Goal: Information Seeking & Learning: Learn about a topic

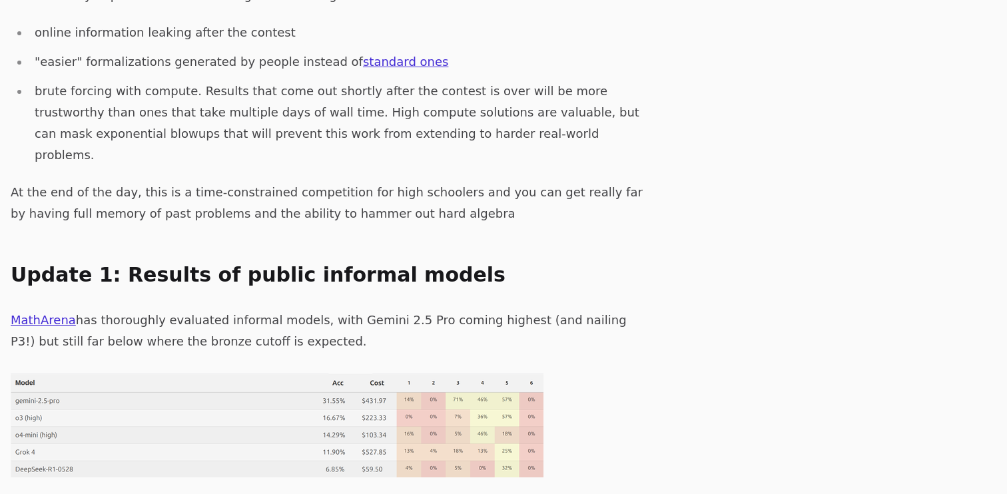
scroll to position [656, 0]
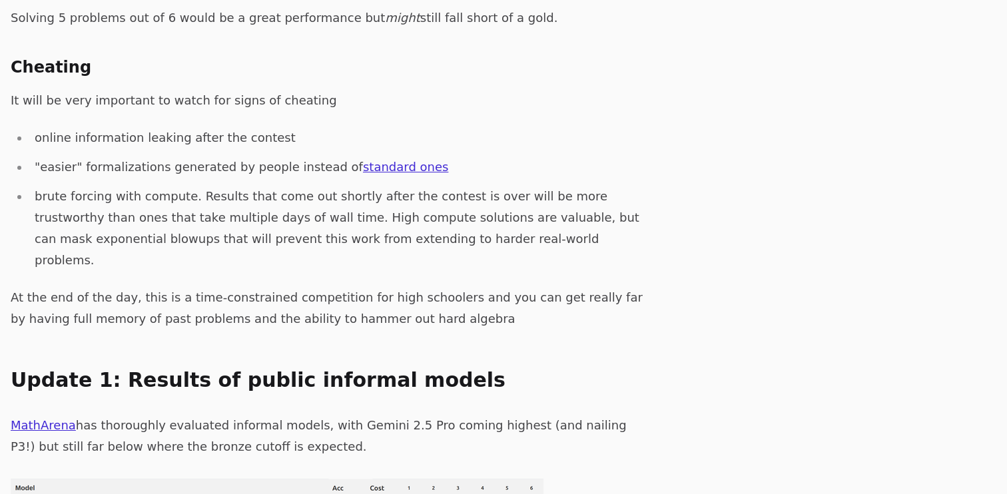
click at [519, 186] on li "brute forcing with compute. Results that come out shortly after the contest is …" at bounding box center [339, 228] width 621 height 85
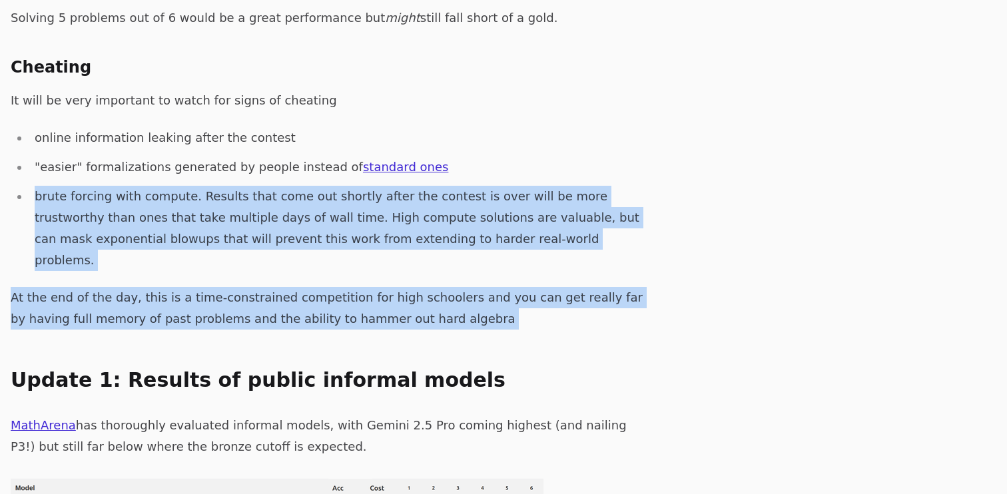
drag, startPoint x: 519, startPoint y: 165, endPoint x: 504, endPoint y: 225, distance: 61.7
click at [504, 287] on p "At the end of the day, this is a time-constrained competition for high schooler…" at bounding box center [331, 308] width 640 height 43
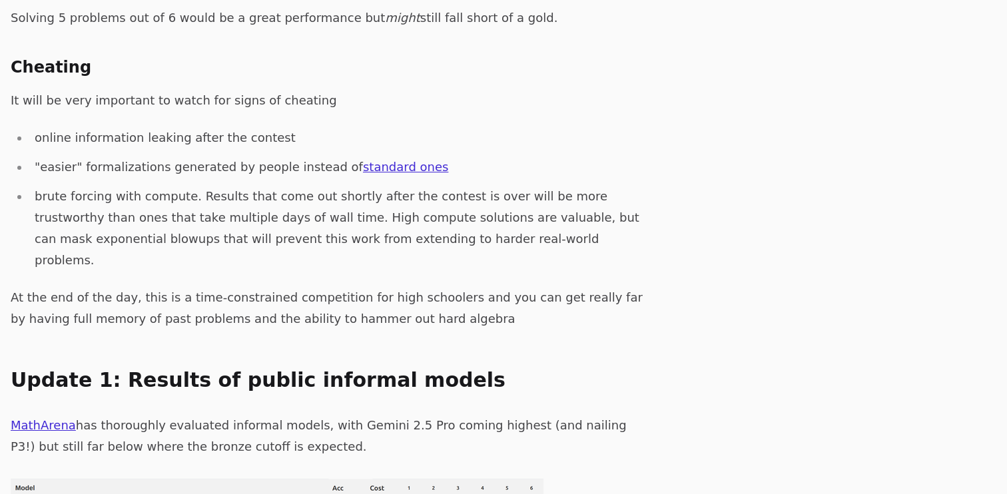
click at [504, 287] on p "At the end of the day, this is a time-constrained competition for high schooler…" at bounding box center [331, 308] width 640 height 43
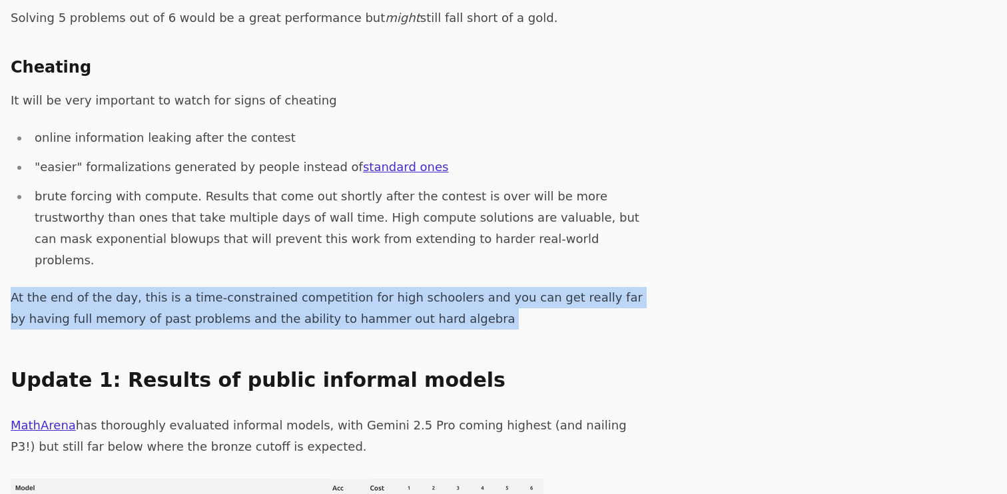
drag, startPoint x: 504, startPoint y: 225, endPoint x: 500, endPoint y: 39, distance: 185.9
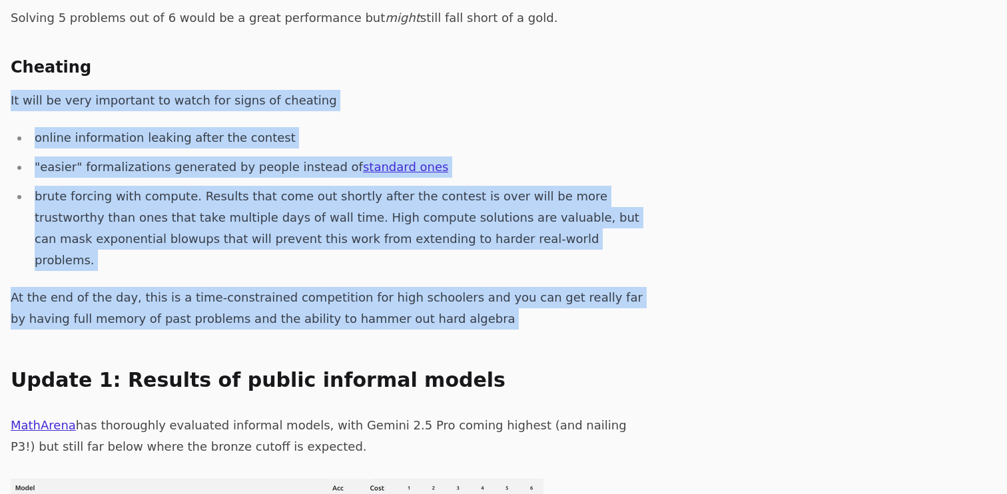
click at [500, 90] on p "It will be very important to watch for signs of cheating" at bounding box center [331, 100] width 640 height 21
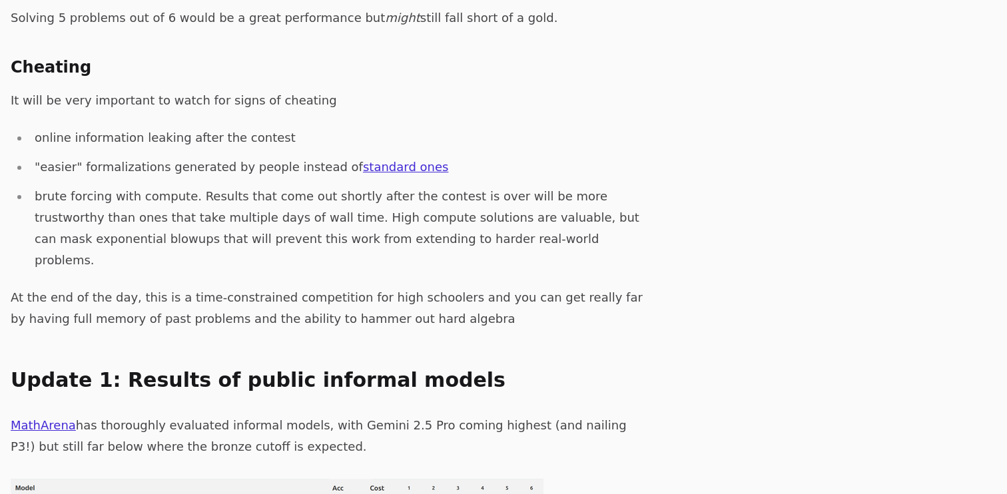
click at [500, 90] on p "It will be very important to watch for signs of cheating" at bounding box center [331, 100] width 640 height 21
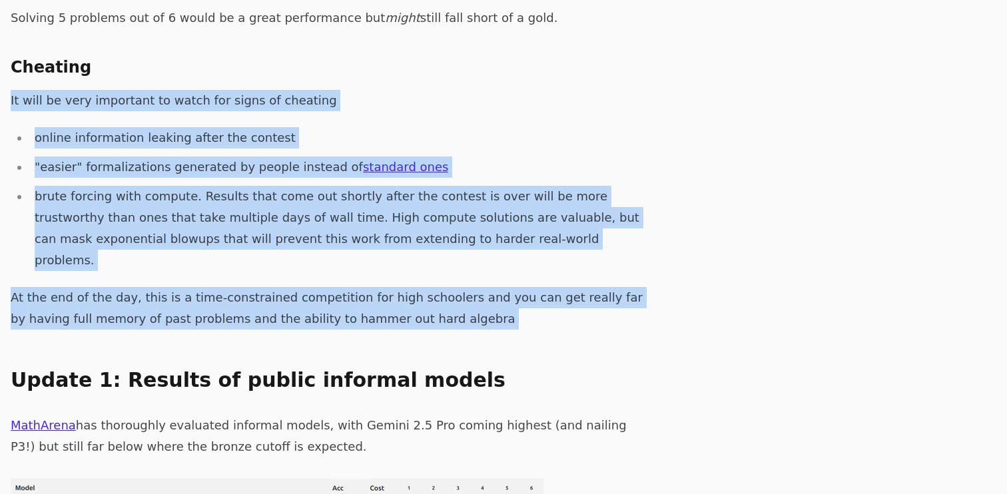
drag, startPoint x: 500, startPoint y: 39, endPoint x: 602, endPoint y: 217, distance: 205.3
click at [600, 287] on p "At the end of the day, this is a time-constrained competition for high schooler…" at bounding box center [331, 308] width 640 height 43
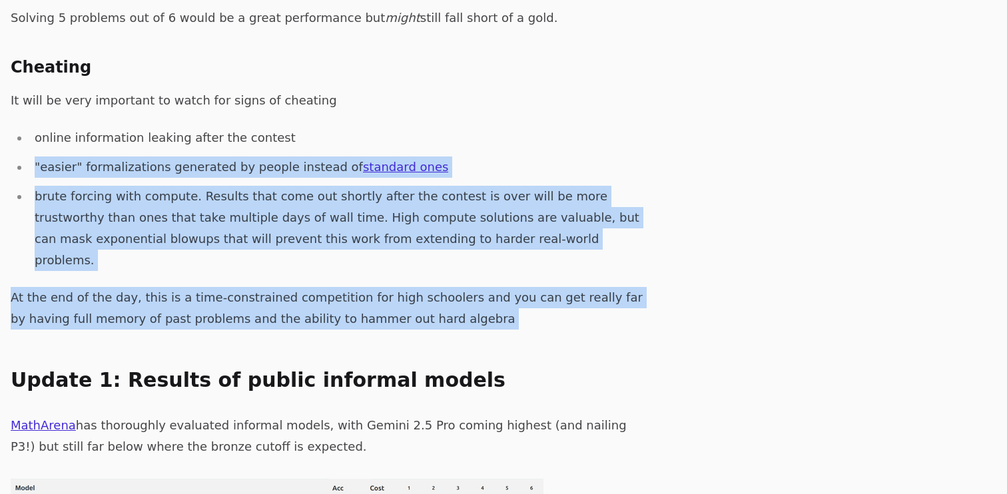
drag, startPoint x: 630, startPoint y: 199, endPoint x: 620, endPoint y: 86, distance: 113.6
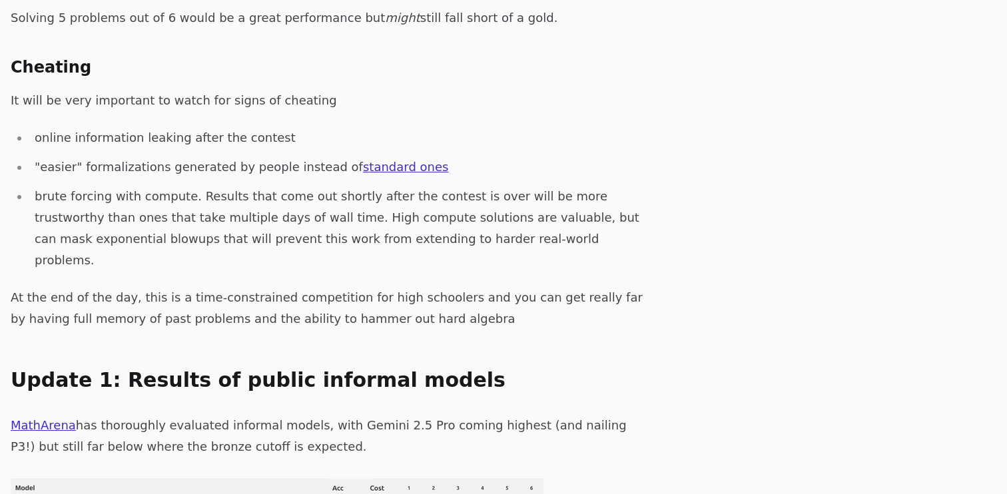
click at [605, 127] on li "online information leaking after the contest" at bounding box center [339, 137] width 621 height 21
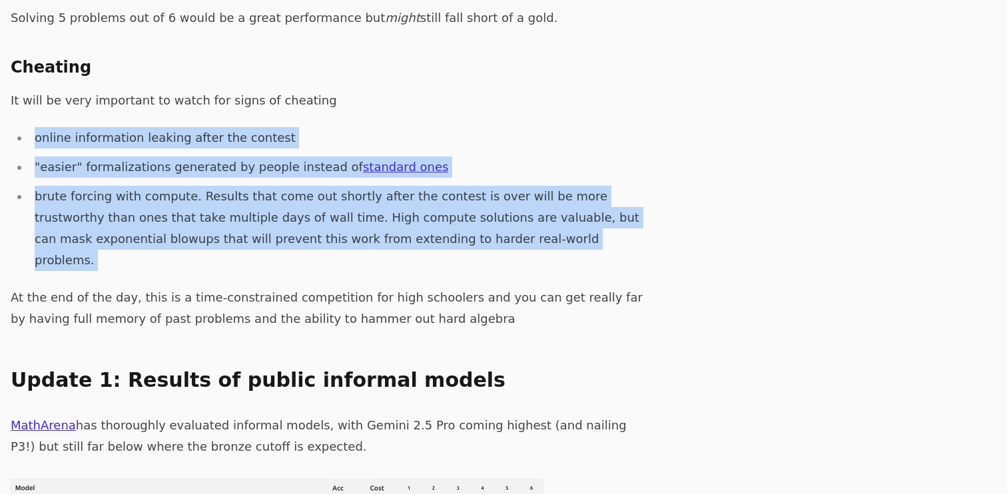
drag, startPoint x: 605, startPoint y: 67, endPoint x: 614, endPoint y: 119, distance: 52.0
click at [614, 127] on ul "online information leaking after the contest "easier" formalizations generated …" at bounding box center [331, 199] width 640 height 144
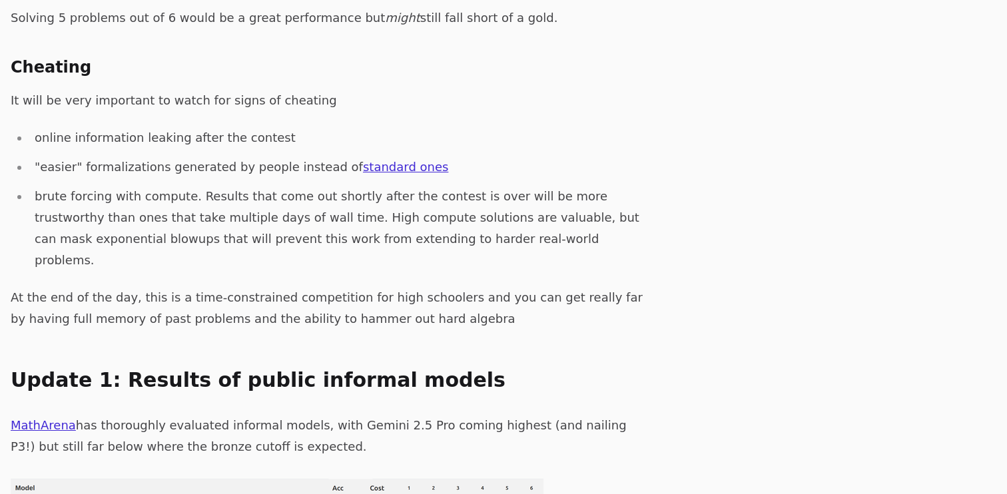
click at [396, 287] on p "At the end of the day, this is a time-constrained competition for high schooler…" at bounding box center [331, 308] width 640 height 43
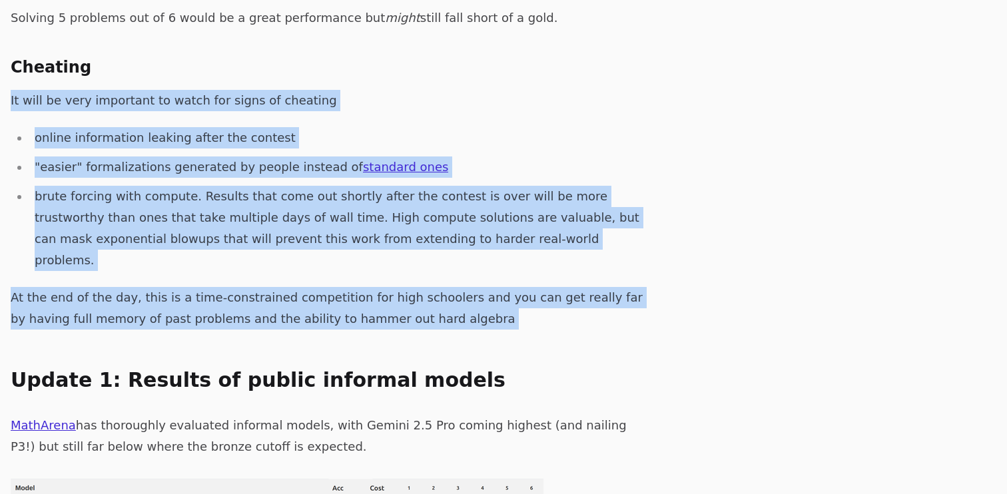
drag, startPoint x: 396, startPoint y: 221, endPoint x: 420, endPoint y: 39, distance: 183.5
click at [420, 90] on p "It will be very important to watch for signs of cheating" at bounding box center [331, 100] width 640 height 21
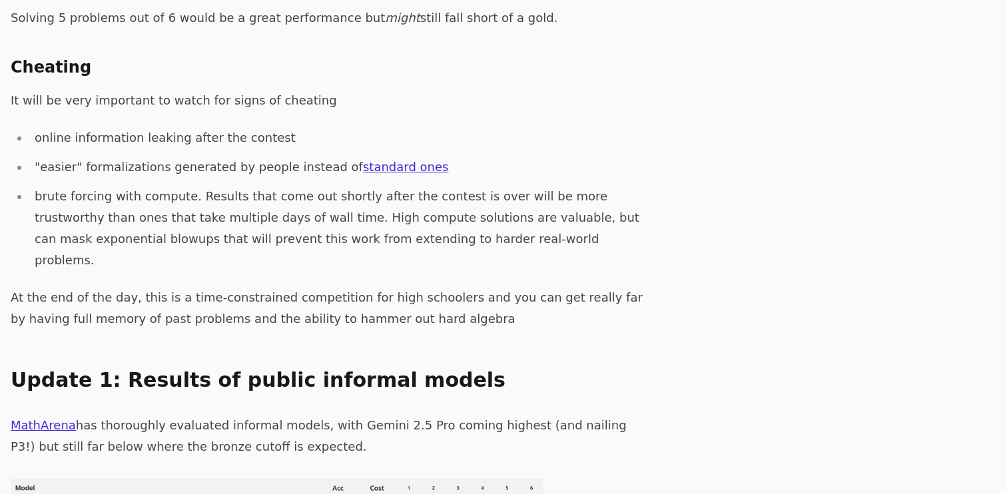
click at [420, 90] on p "It will be very important to watch for signs of cheating" at bounding box center [331, 100] width 640 height 21
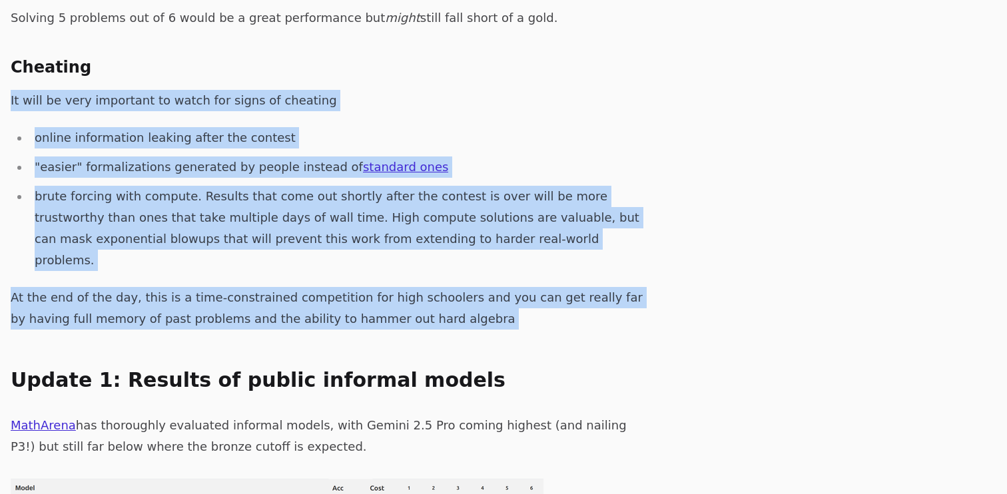
drag, startPoint x: 420, startPoint y: 39, endPoint x: 438, endPoint y: 200, distance: 161.6
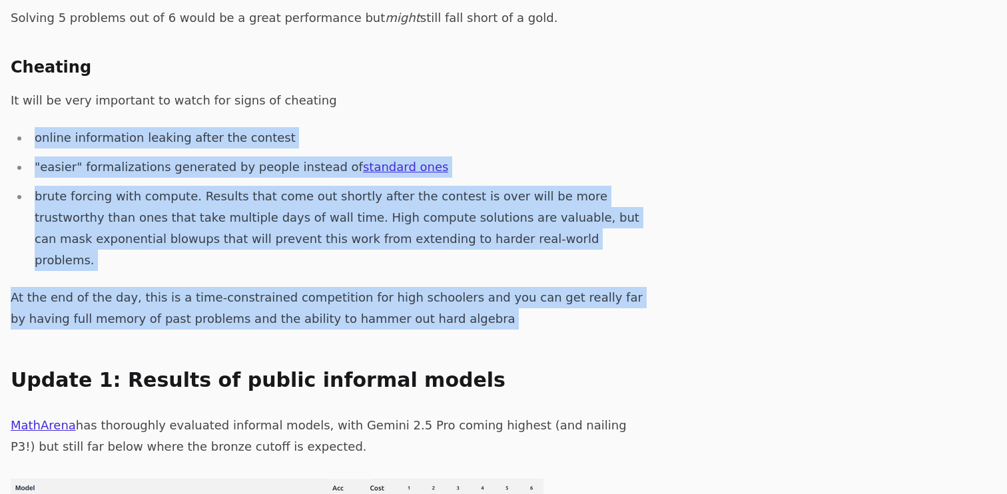
drag, startPoint x: 438, startPoint y: 200, endPoint x: 403, endPoint y: 53, distance: 151.4
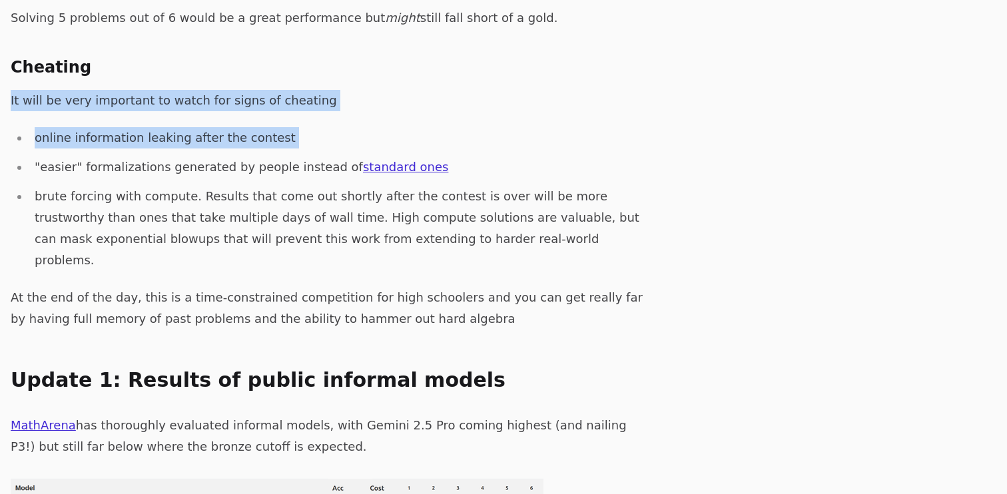
drag, startPoint x: 403, startPoint y: 53, endPoint x: 400, endPoint y: 35, distance: 18.3
click at [400, 90] on p "It will be very important to watch for signs of cheating" at bounding box center [331, 100] width 640 height 21
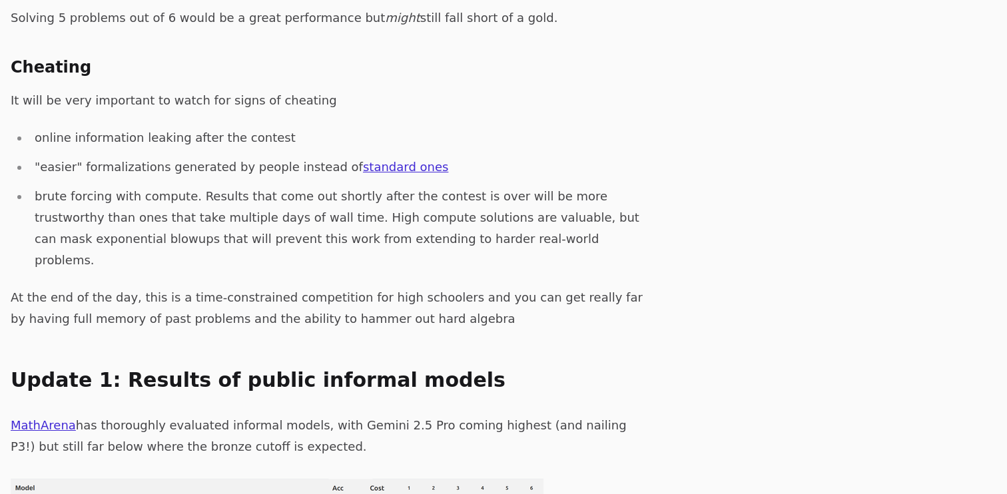
click at [400, 90] on p "It will be very important to watch for signs of cheating" at bounding box center [331, 100] width 640 height 21
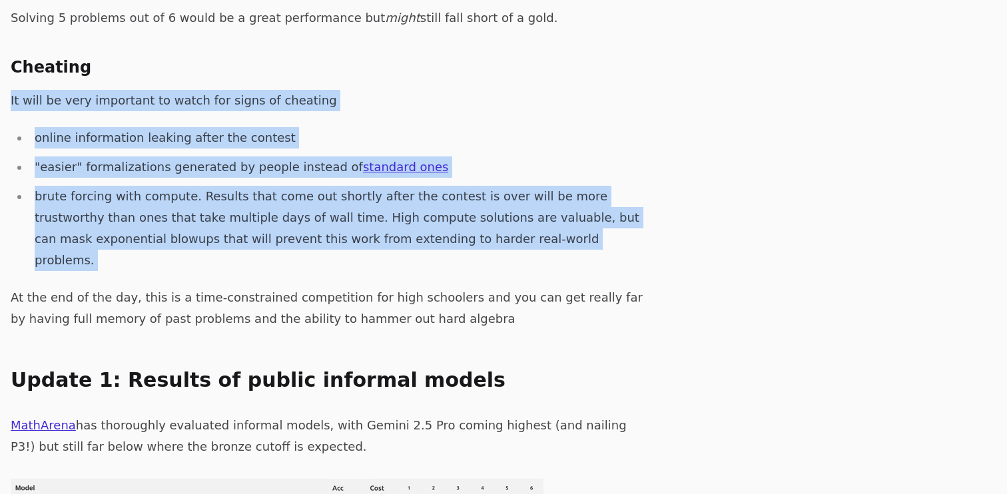
drag, startPoint x: 400, startPoint y: 35, endPoint x: 462, endPoint y: 181, distance: 159.1
click at [462, 186] on li "brute forcing with compute. Results that come out shortly after the contest is …" at bounding box center [339, 228] width 621 height 85
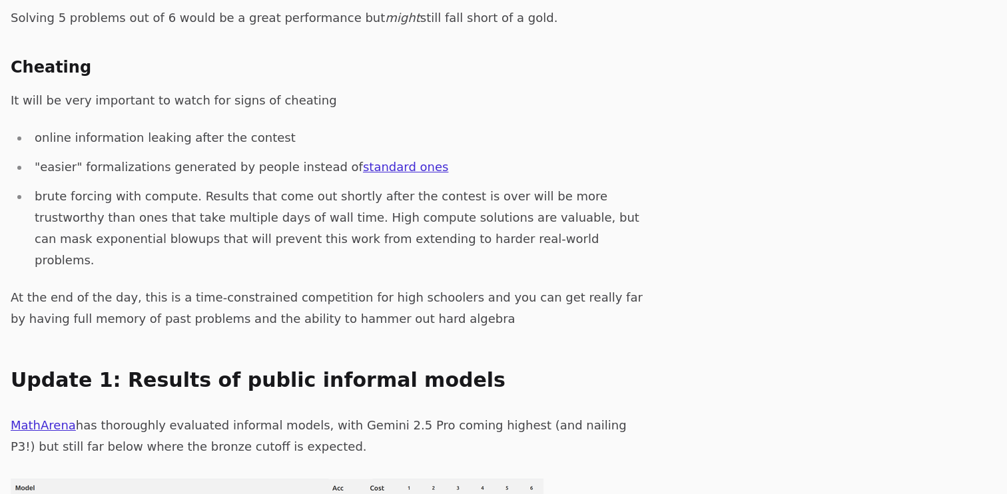
click at [462, 186] on li "brute forcing with compute. Results that come out shortly after the contest is …" at bounding box center [339, 228] width 621 height 85
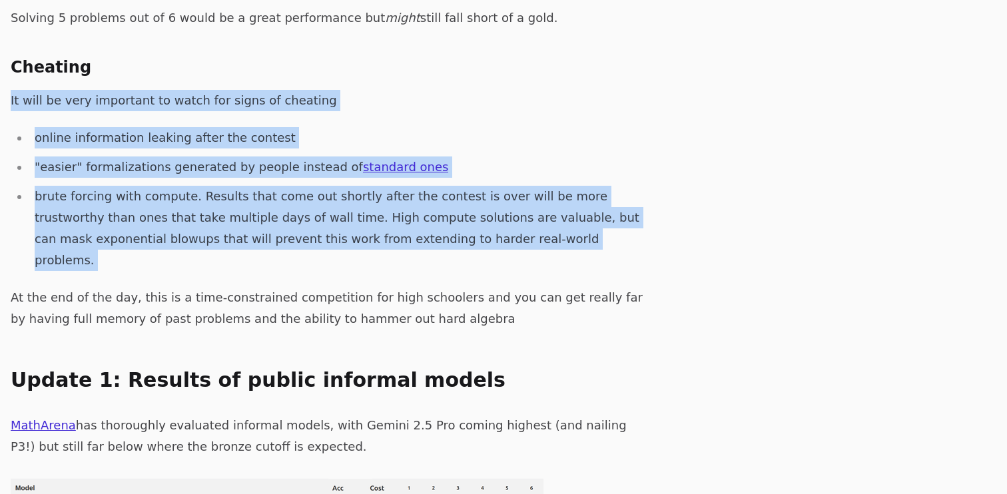
drag, startPoint x: 462, startPoint y: 181, endPoint x: 420, endPoint y: 45, distance: 142.7
click at [420, 90] on p "It will be very important to watch for signs of cheating" at bounding box center [331, 100] width 640 height 21
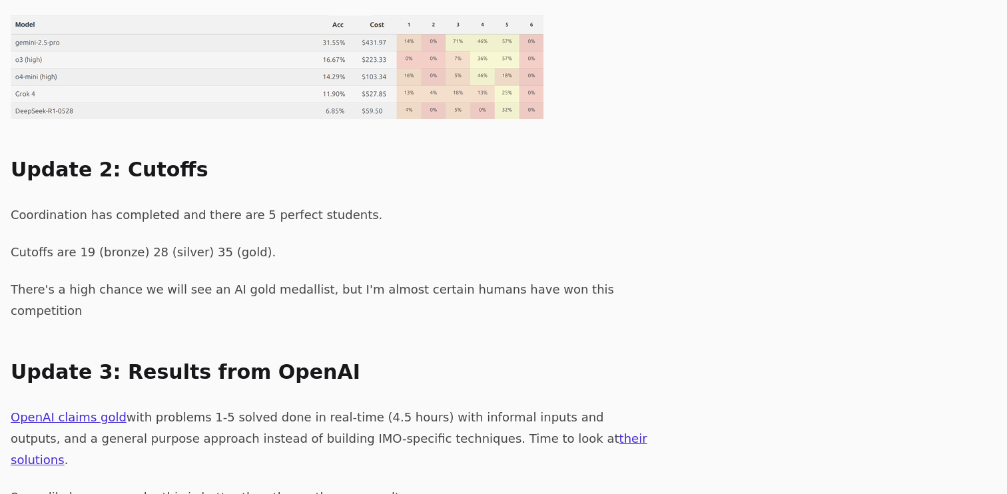
scroll to position [1201, 0]
